Goal: Task Accomplishment & Management: Manage account settings

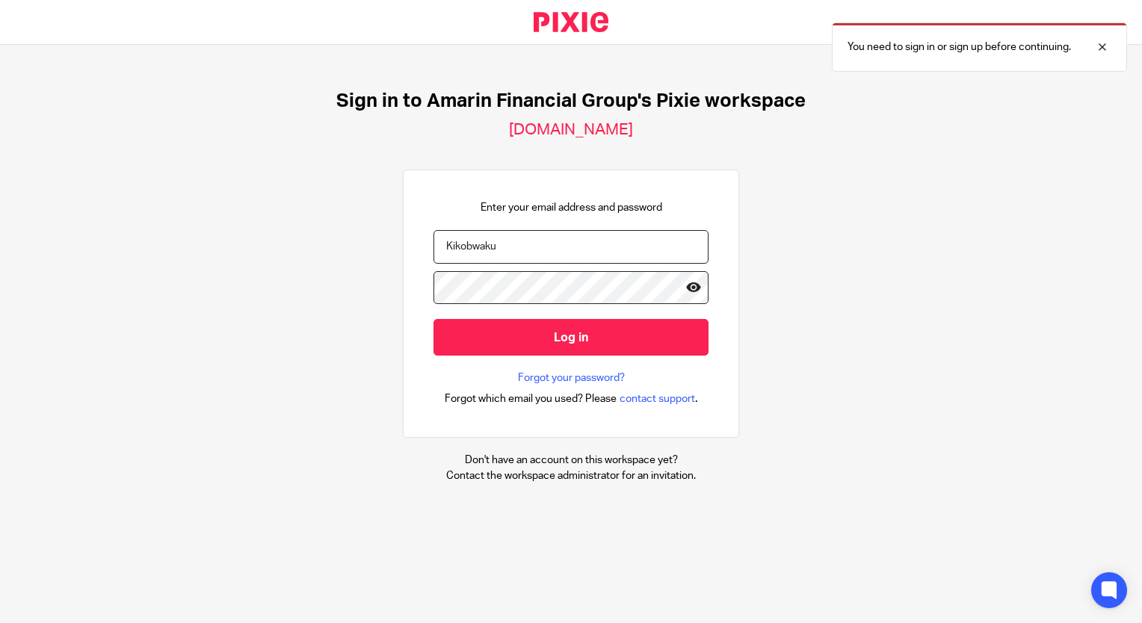
click at [686, 290] on icon at bounding box center [693, 287] width 15 height 15
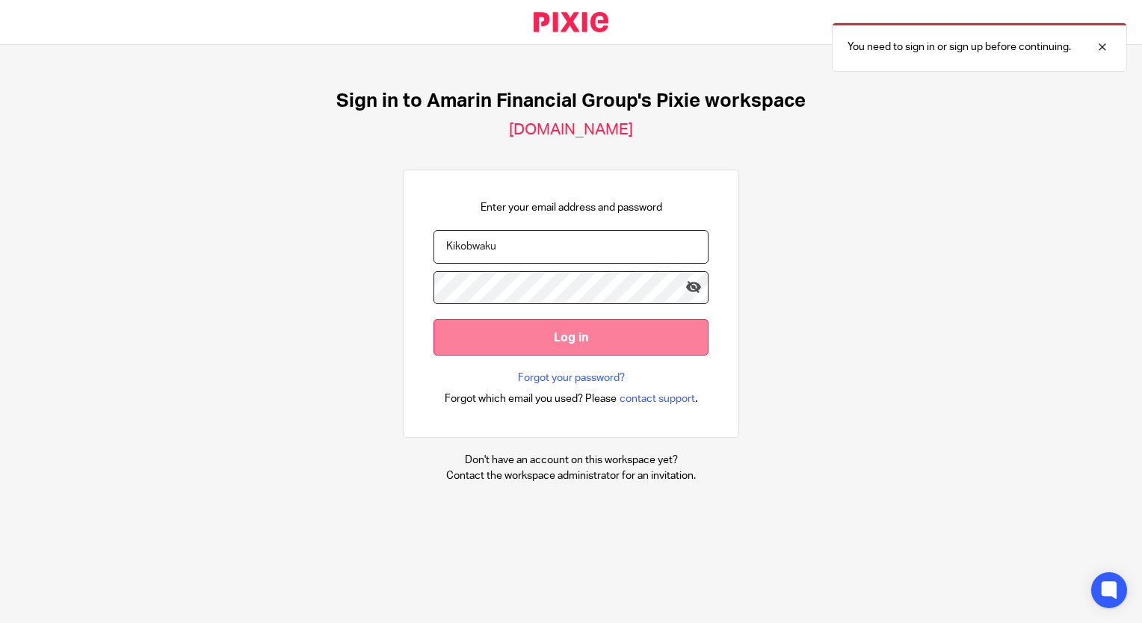
click at [574, 336] on input "Log in" at bounding box center [570, 337] width 275 height 37
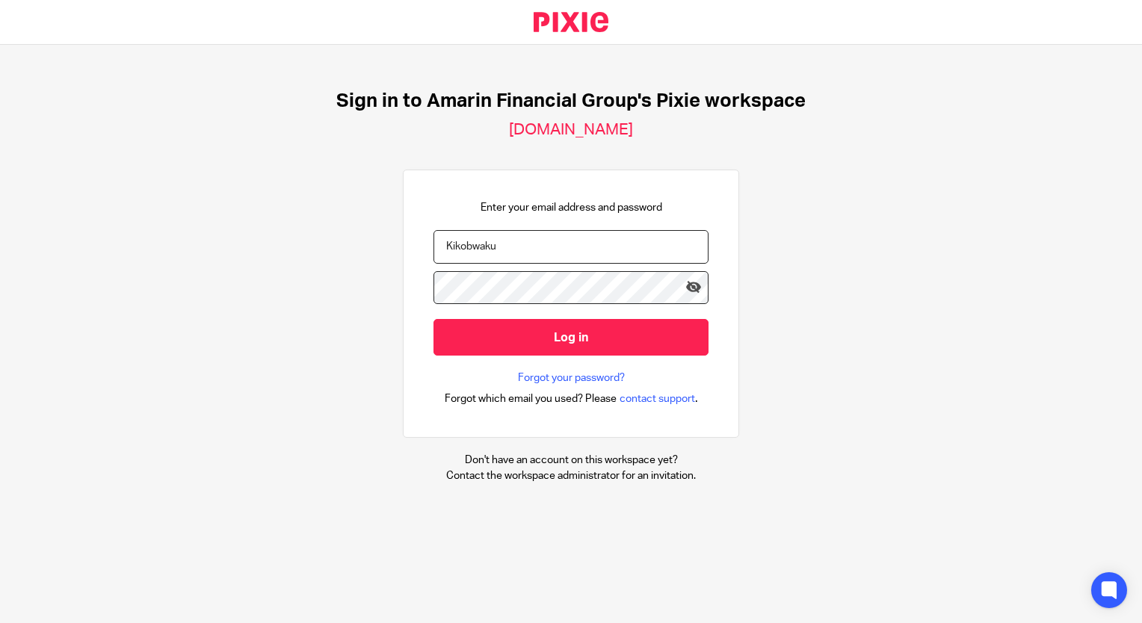
click at [514, 246] on input "Kikobwaku" at bounding box center [570, 247] width 275 height 34
type input "K"
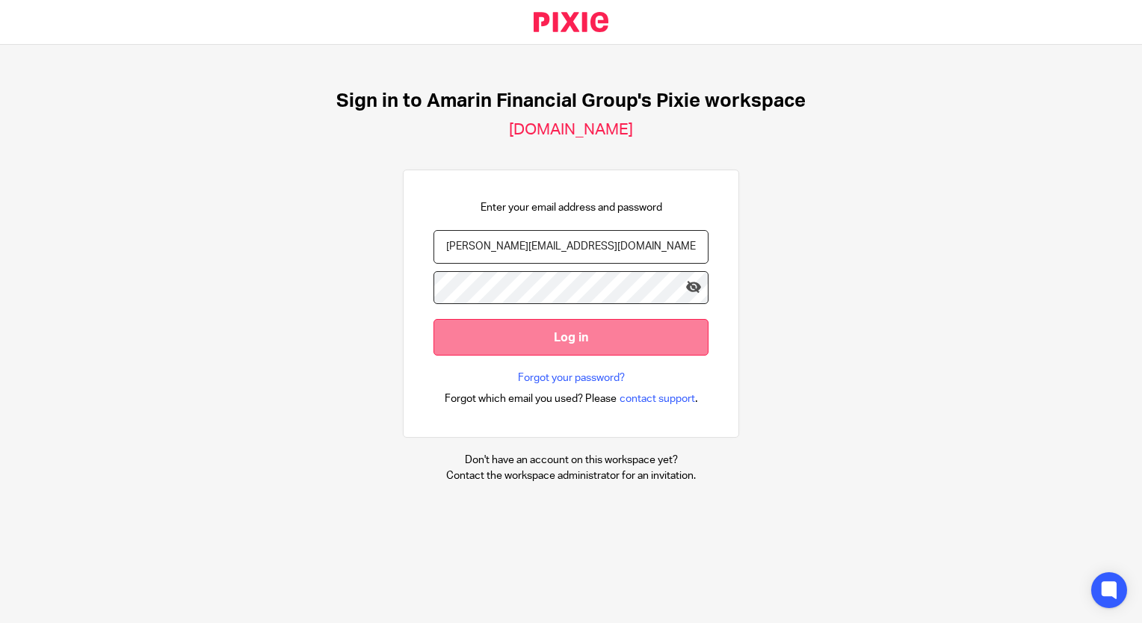
type input "priscilla@amarinfinancial.com"
click at [560, 343] on input "Log in" at bounding box center [570, 337] width 275 height 37
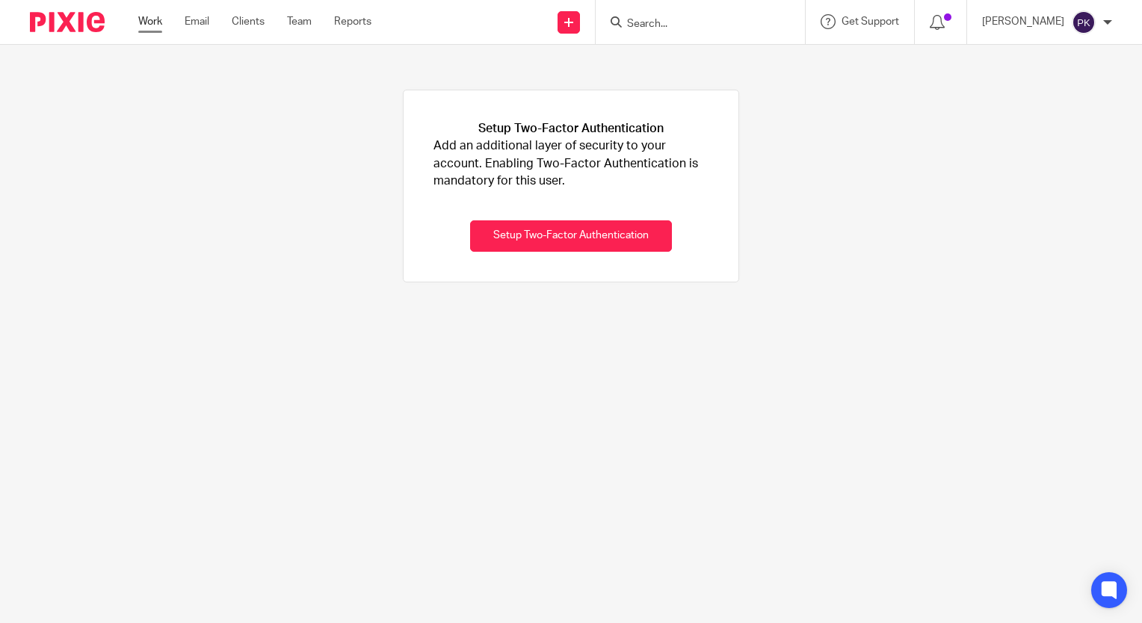
click at [140, 25] on link "Work" at bounding box center [150, 21] width 24 height 15
